Goal: Information Seeking & Learning: Learn about a topic

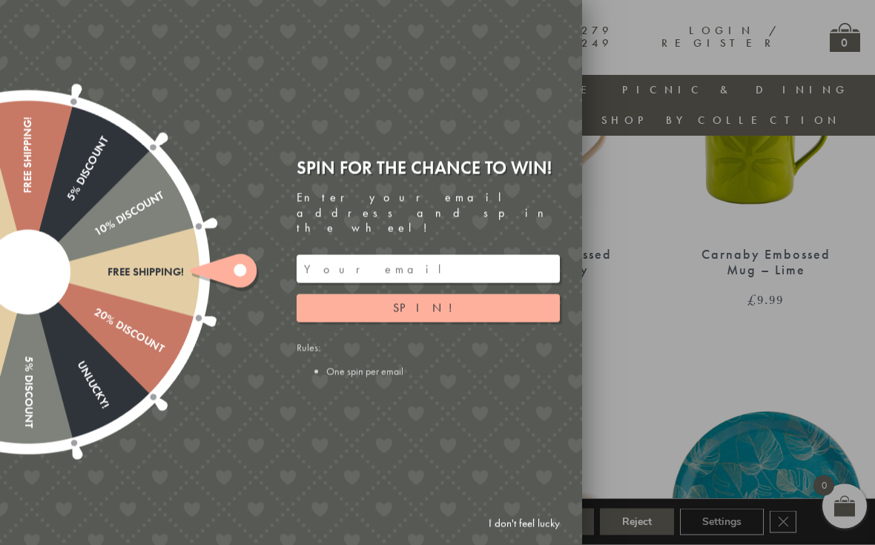
scroll to position [698, 0]
click at [541, 537] on link "I don't feel lucky" at bounding box center [524, 523] width 86 height 27
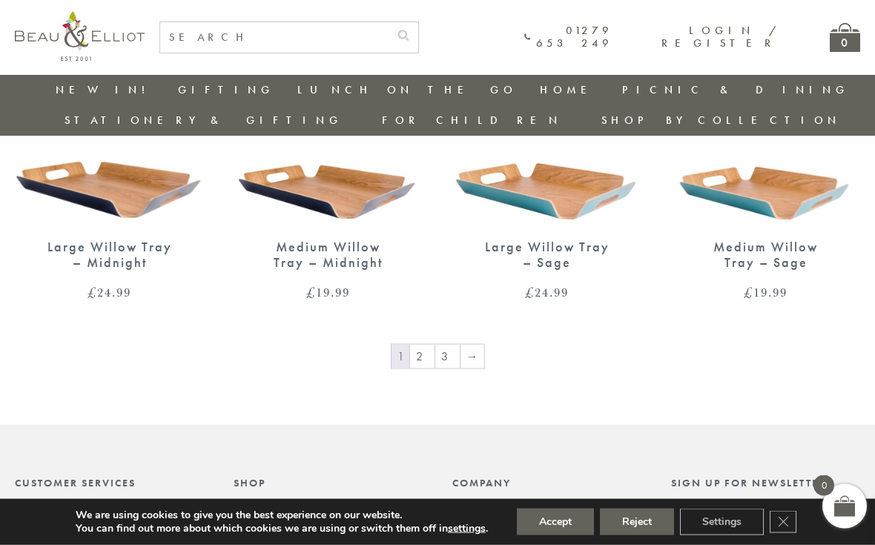
scroll to position [2230, 0]
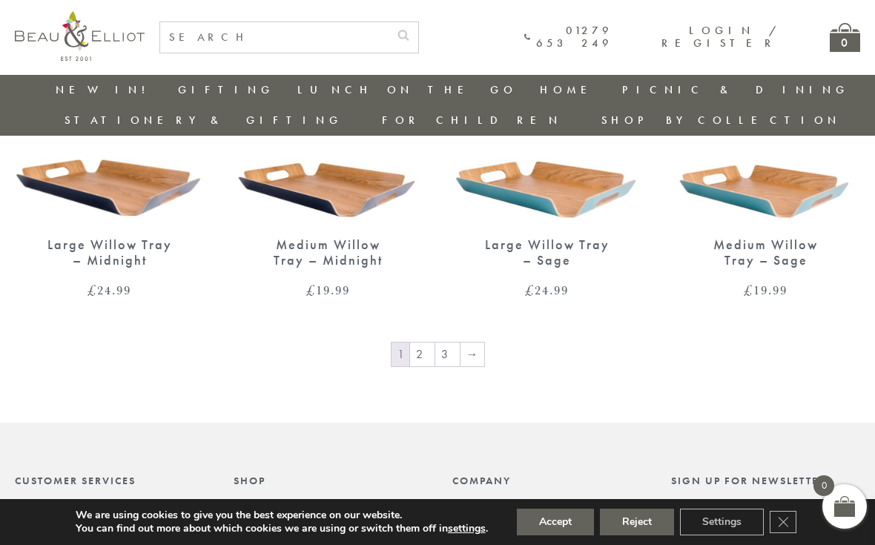
click at [477, 342] on link "→" at bounding box center [472, 354] width 24 height 24
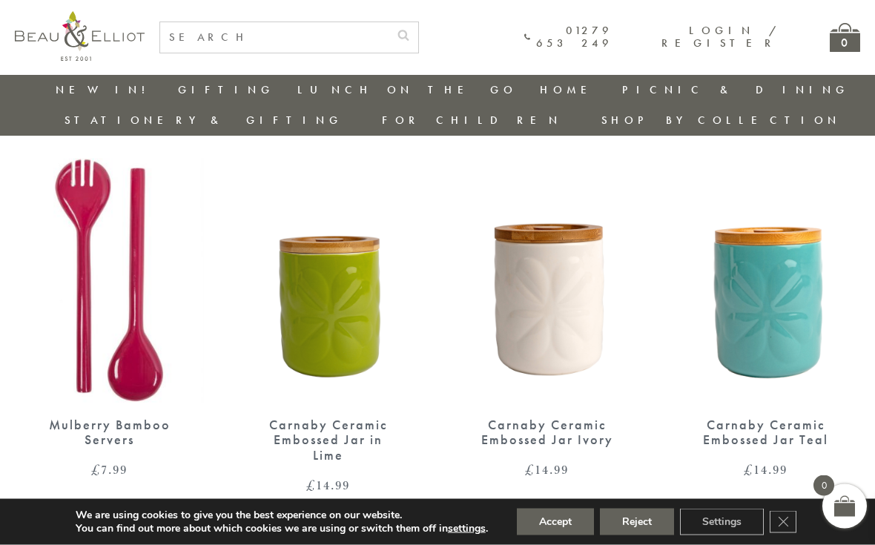
scroll to position [1306, 0]
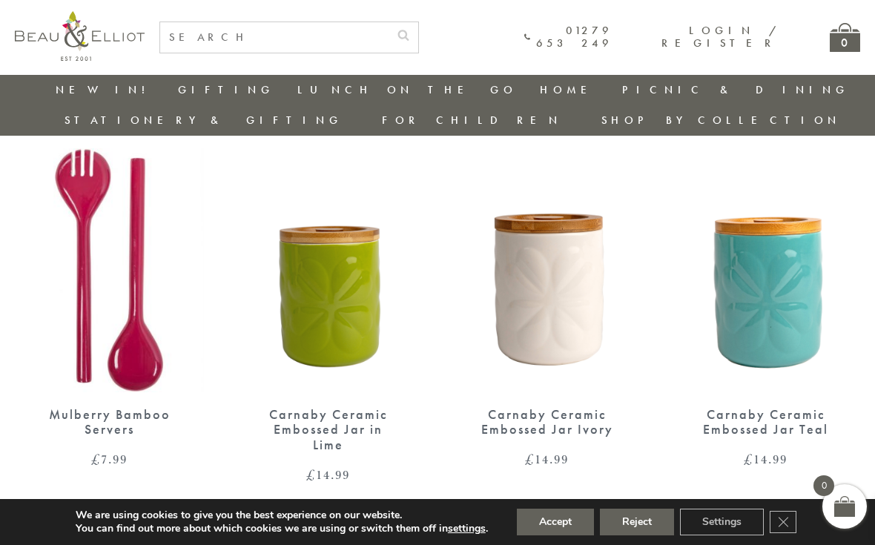
click at [572, 306] on img at bounding box center [546, 270] width 189 height 244
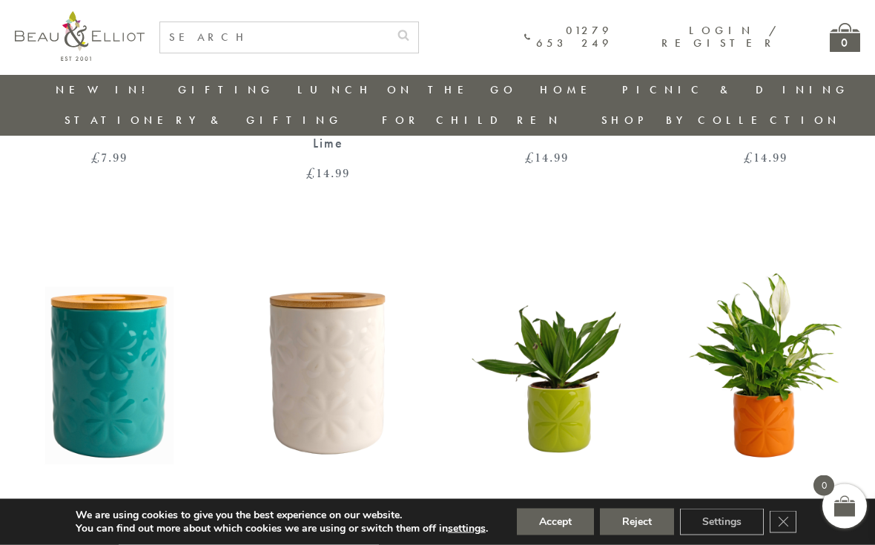
scroll to position [1609, 0]
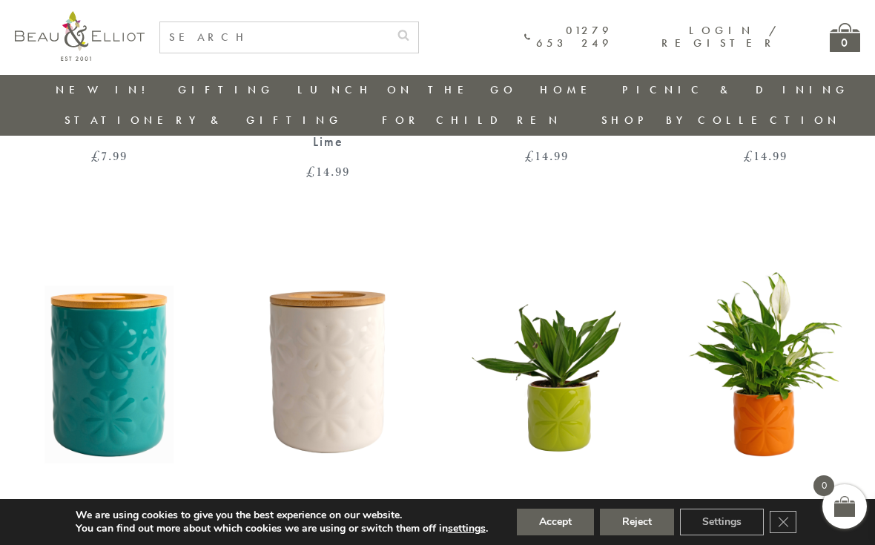
click at [333, 359] on img at bounding box center [328, 359] width 189 height 244
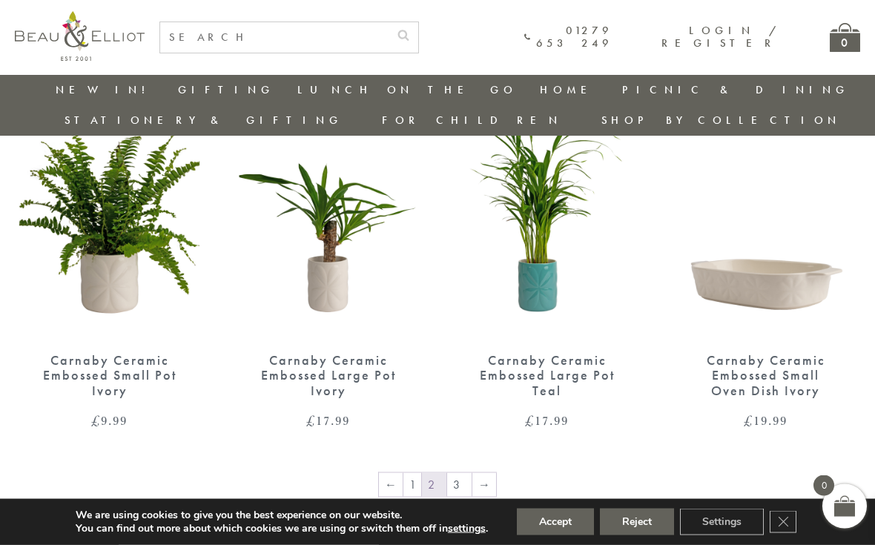
scroll to position [2089, 0]
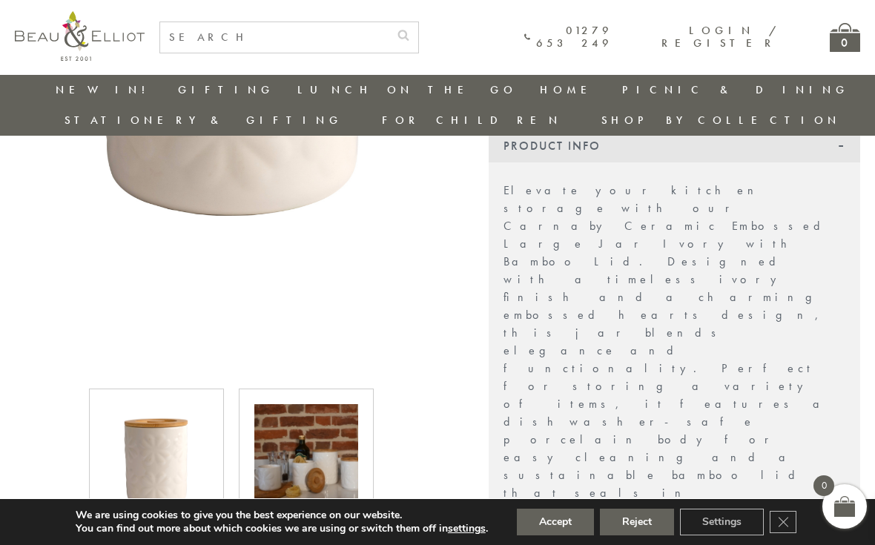
scroll to position [421, 0]
